Goal: Transaction & Acquisition: Purchase product/service

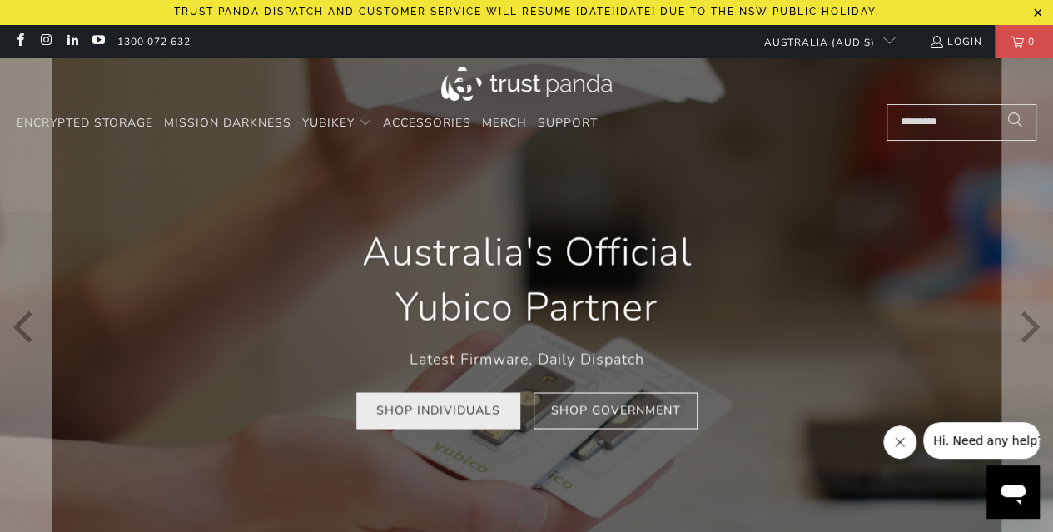
click at [419, 415] on link "Shop Individuals" at bounding box center [438, 410] width 164 height 37
